Goal: Task Accomplishment & Management: Manage account settings

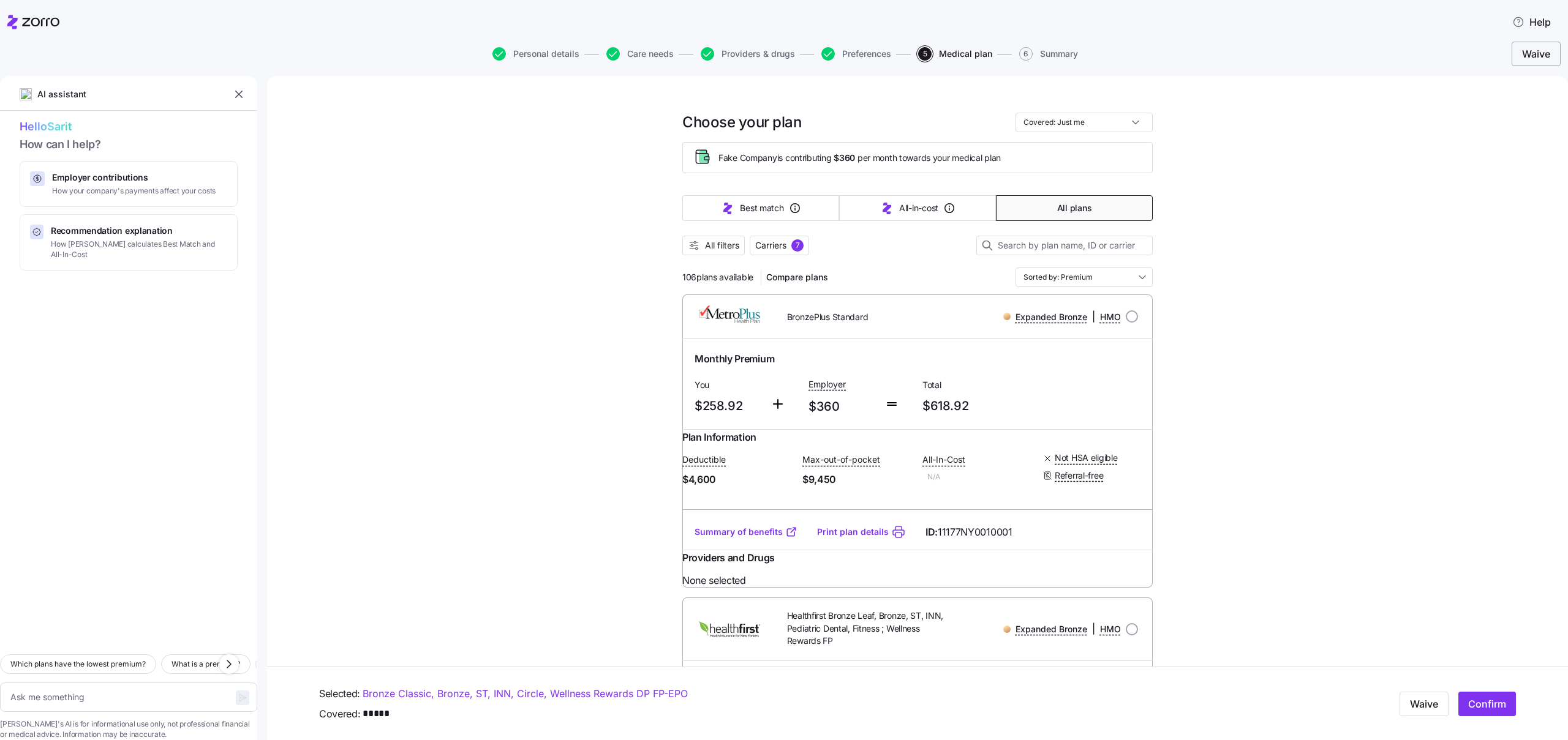
click at [1524, 57] on span "Waive" at bounding box center [1536, 54] width 28 height 15
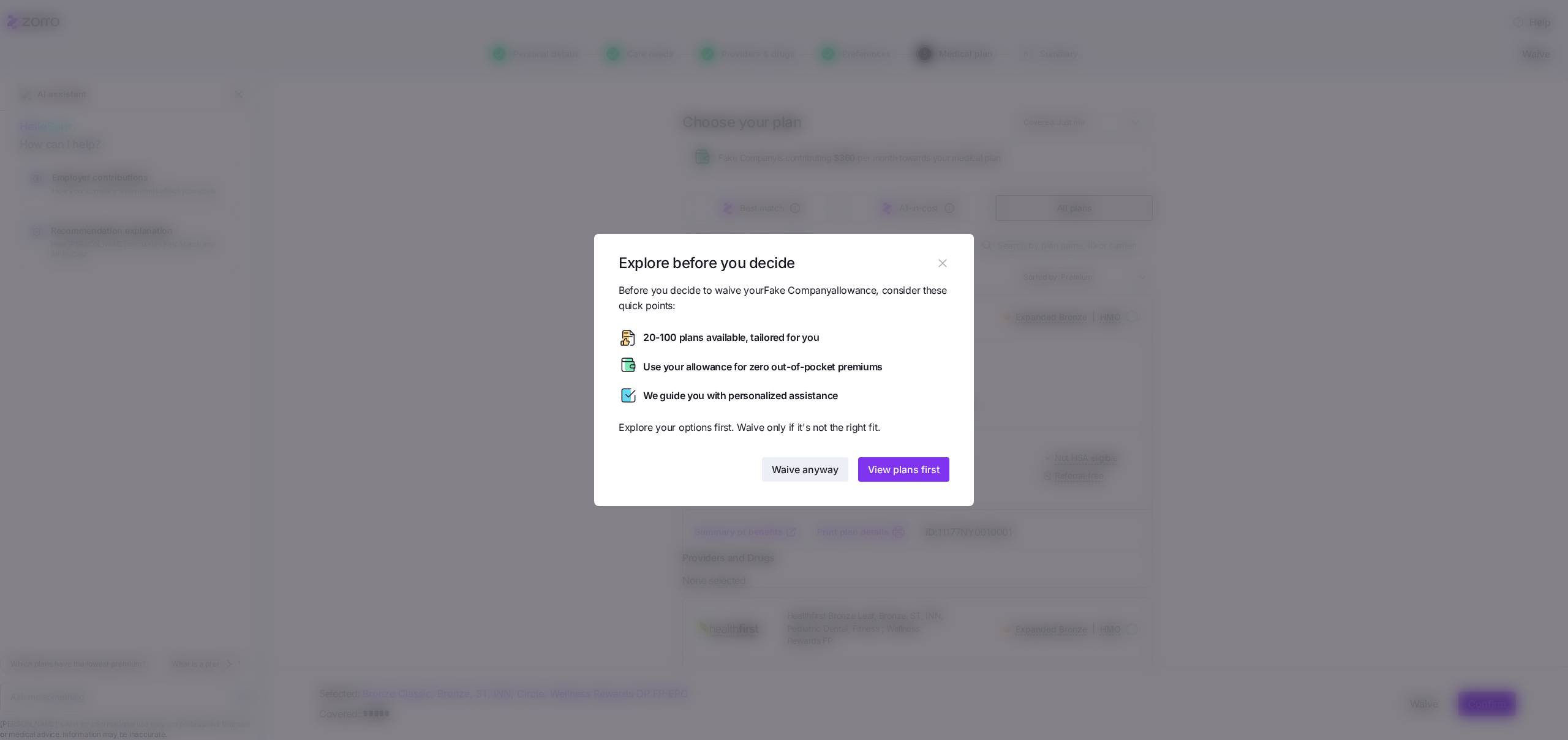
click at [818, 461] on button "Waive anyway" at bounding box center [805, 470] width 86 height 25
type textarea "x"
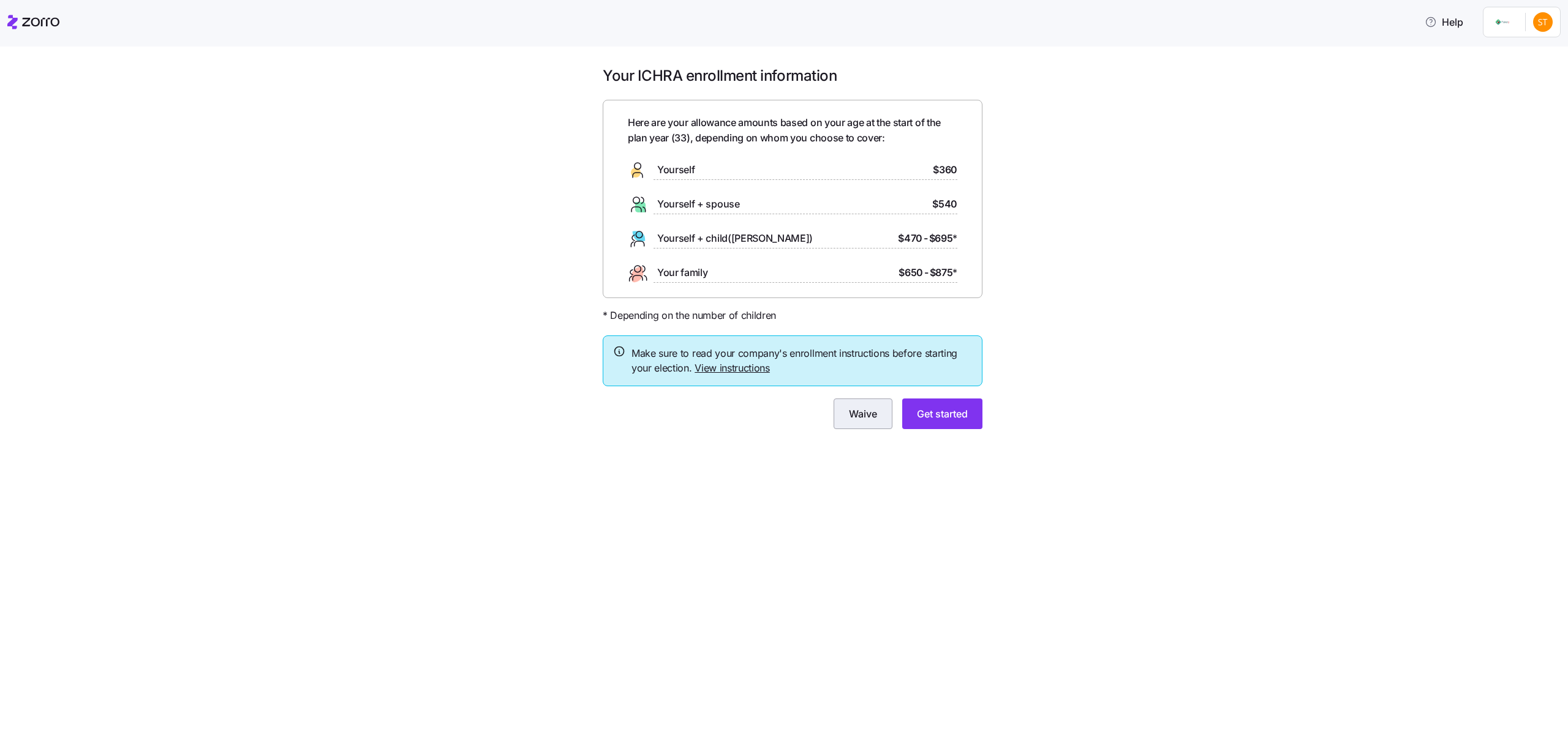
click at [864, 424] on button "Waive" at bounding box center [863, 413] width 59 height 31
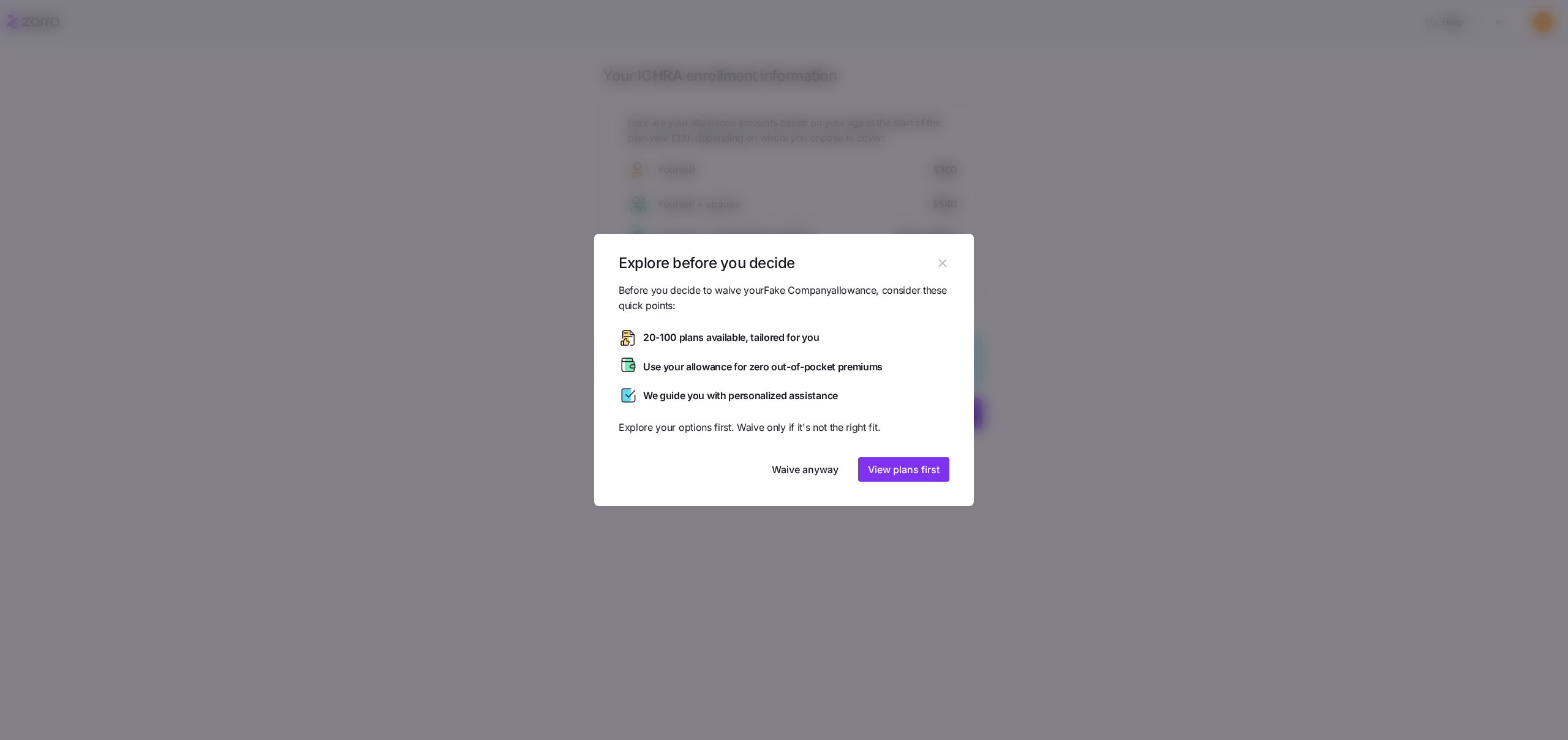
click at [1066, 286] on div at bounding box center [784, 370] width 1568 height 740
